Goal: Navigation & Orientation: Find specific page/section

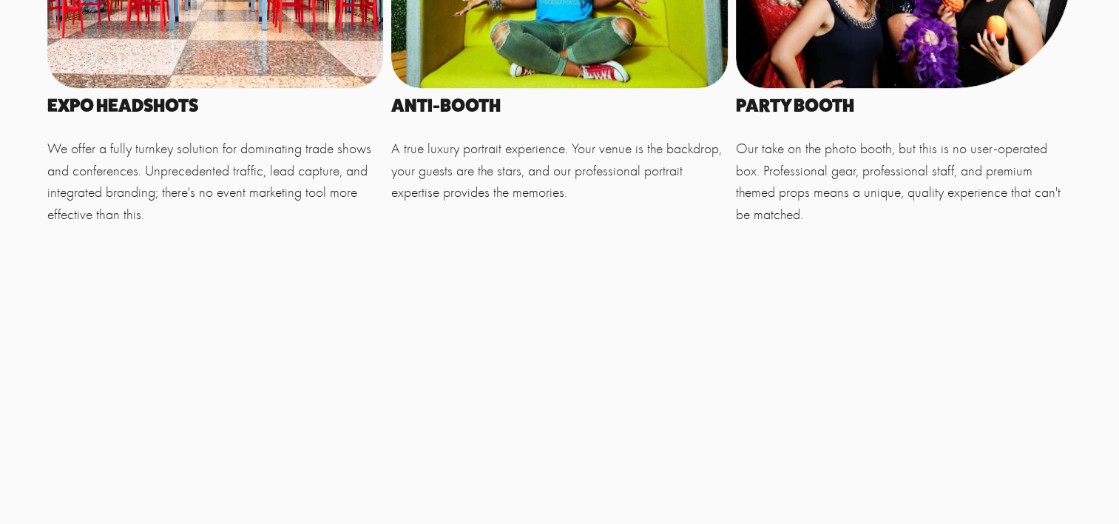
scroll to position [962, 0]
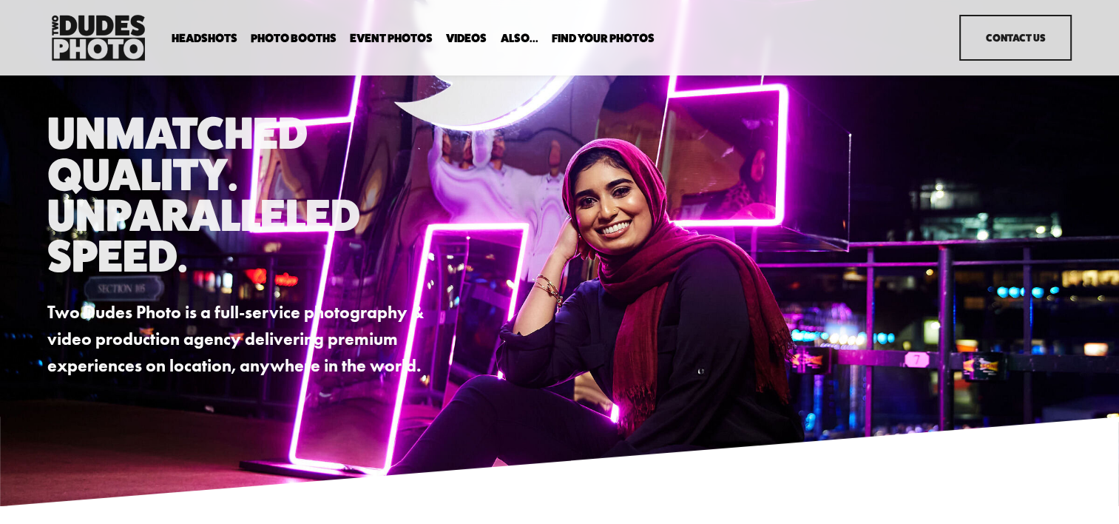
click at [195, 38] on span "Headshots" at bounding box center [205, 39] width 66 height 12
